Goal: Information Seeking & Learning: Learn about a topic

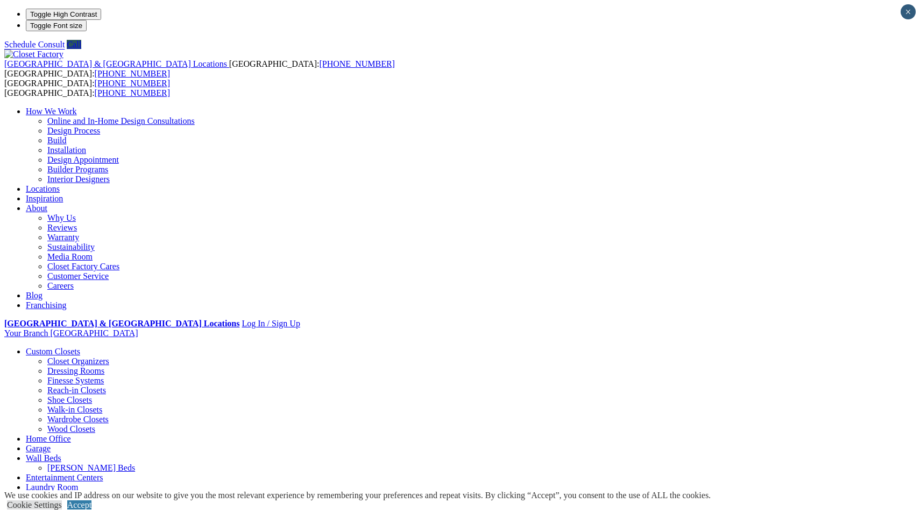
click at [78, 482] on link "Laundry Room" at bounding box center [52, 486] width 52 height 9
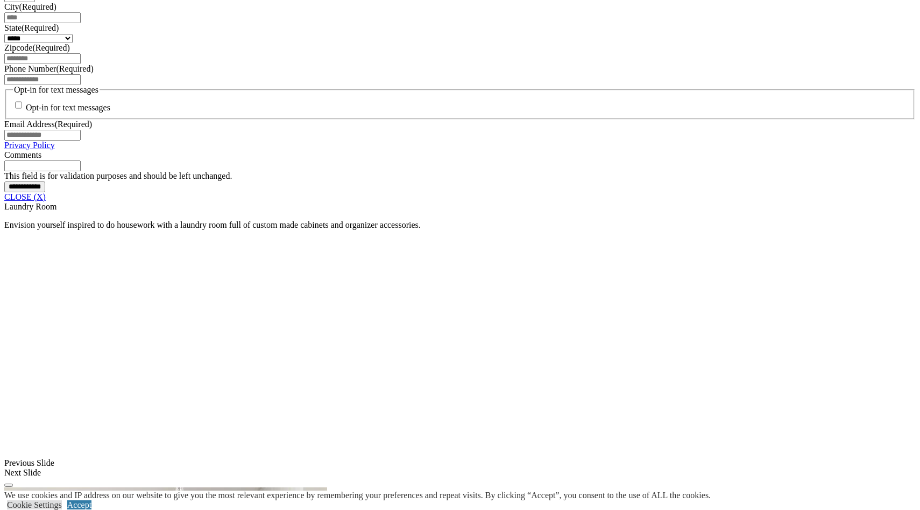
scroll to position [803, 0]
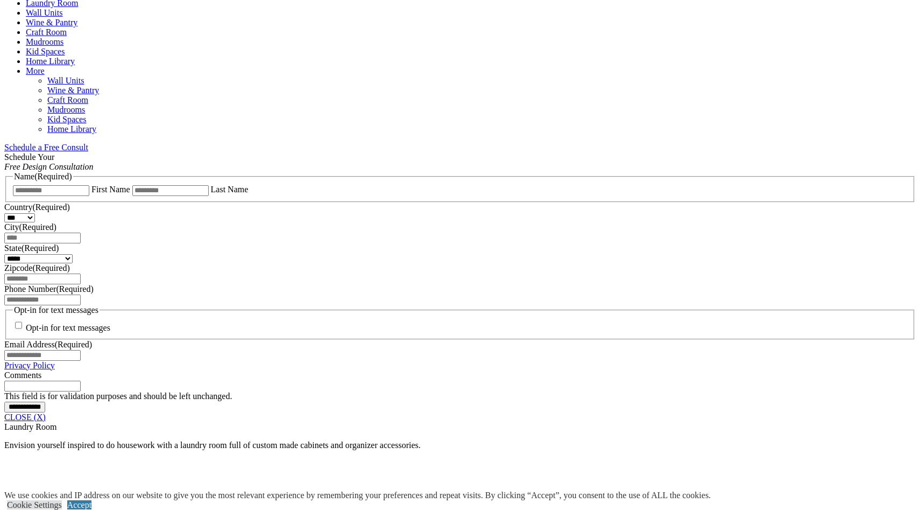
scroll to position [572, 0]
